Goal: Transaction & Acquisition: Purchase product/service

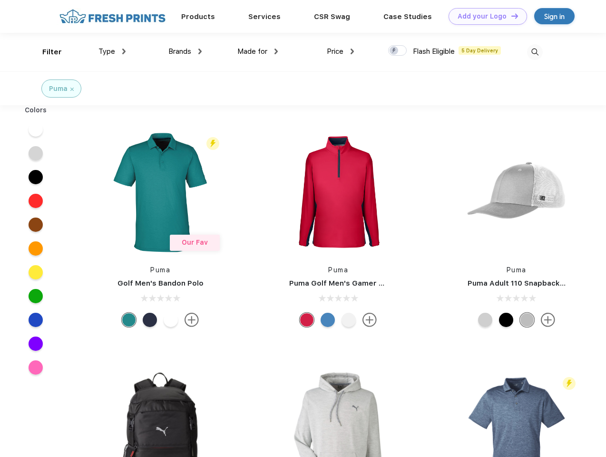
click at [484, 16] on link "Add your Logo Design Tool" at bounding box center [488, 16] width 78 height 17
click at [46, 52] on div "Filter" at bounding box center [52, 52] width 20 height 11
click at [112, 51] on span "Type" at bounding box center [106, 51] width 17 height 9
click at [185, 51] on span "Brands" at bounding box center [179, 51] width 23 height 9
click at [258, 51] on span "Made for" at bounding box center [252, 51] width 30 height 9
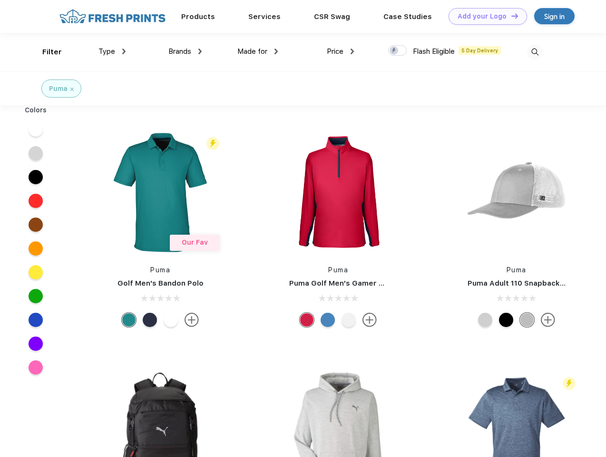
click at [341, 51] on span "Price" at bounding box center [335, 51] width 17 height 9
click at [398, 51] on div at bounding box center [397, 50] width 19 height 10
click at [394, 51] on input "checkbox" at bounding box center [391, 48] width 6 height 6
click at [535, 52] on img at bounding box center [535, 52] width 16 height 16
click at [36, 129] on div at bounding box center [36, 129] width 37 height 24
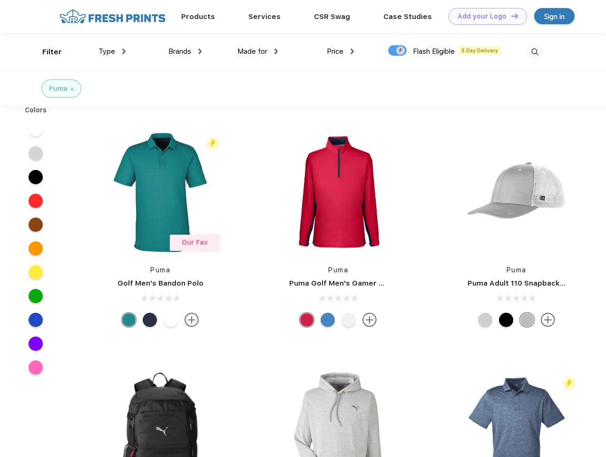
click at [36, 153] on div at bounding box center [36, 153] width 37 height 24
